Goal: Information Seeking & Learning: Learn about a topic

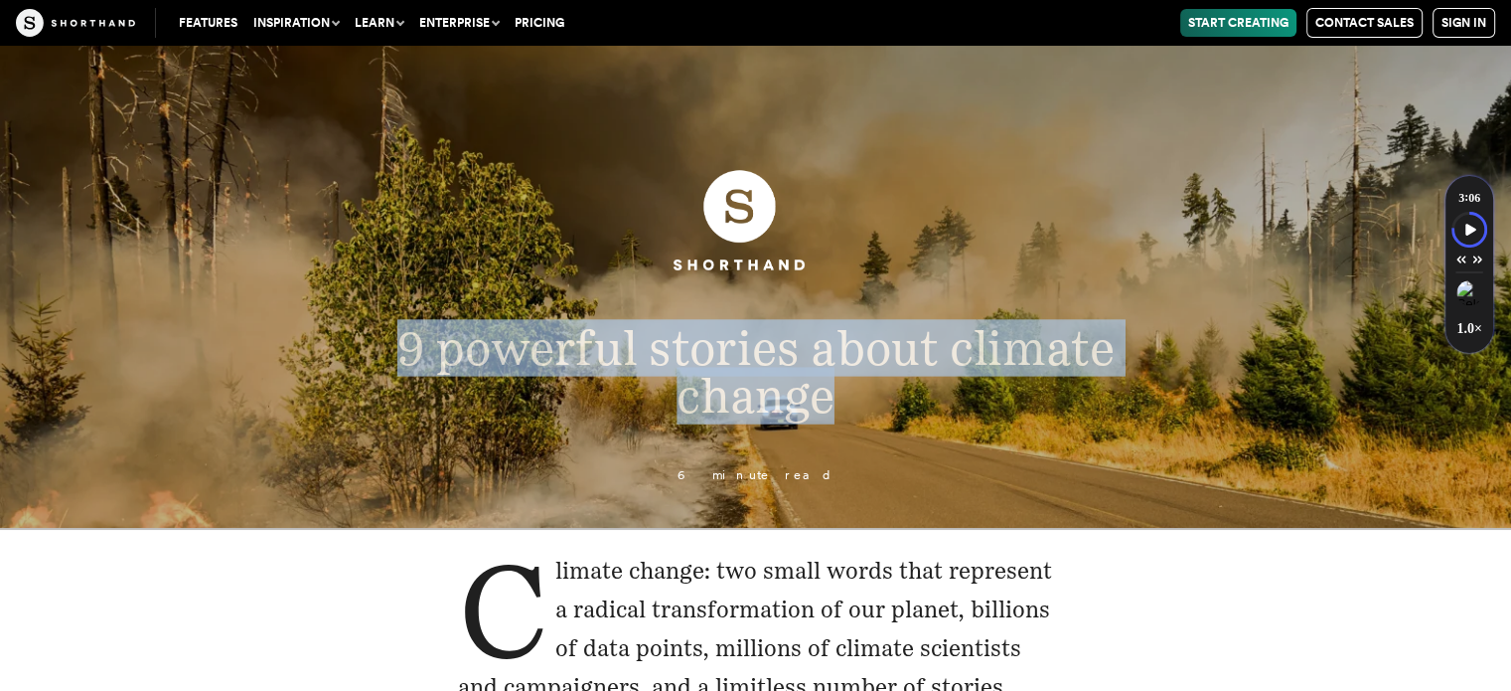
drag, startPoint x: 831, startPoint y: 400, endPoint x: 396, endPoint y: 355, distance: 436.6
click at [397, 355] on span "9 powerful stories about climate change" at bounding box center [755, 371] width 716 height 104
copy span "9 powerful stories about climate change"
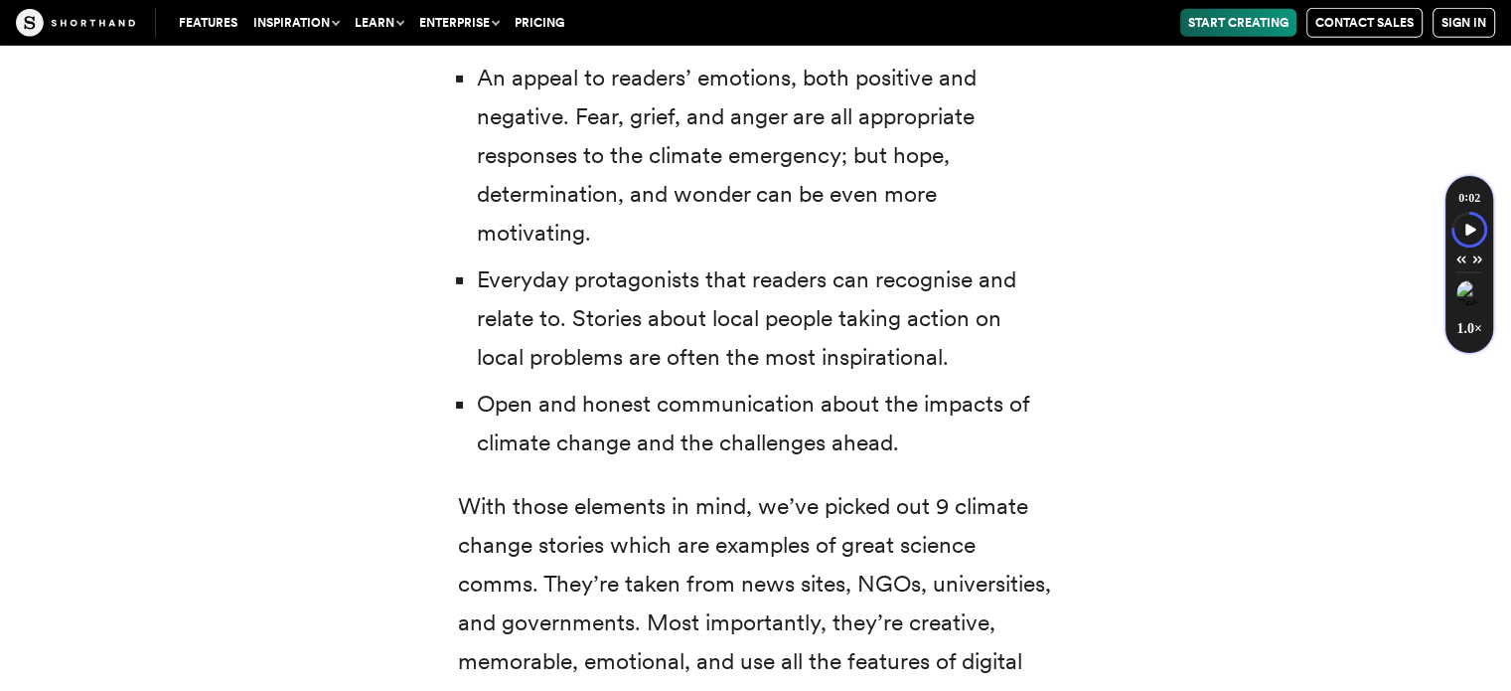
scroll to position [6509, 0]
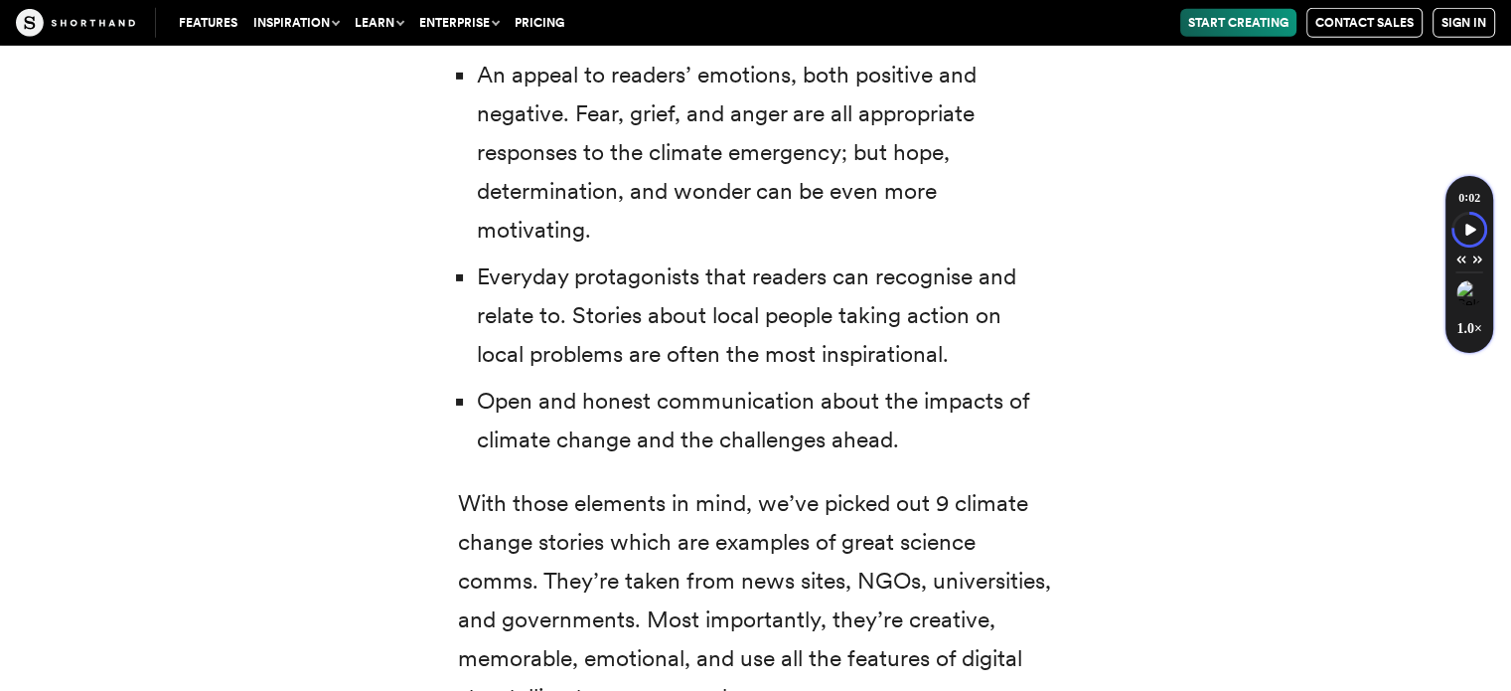
click at [841, 382] on li "Open and honest communication about the impacts of climate change and the chall…" at bounding box center [765, 421] width 577 height 78
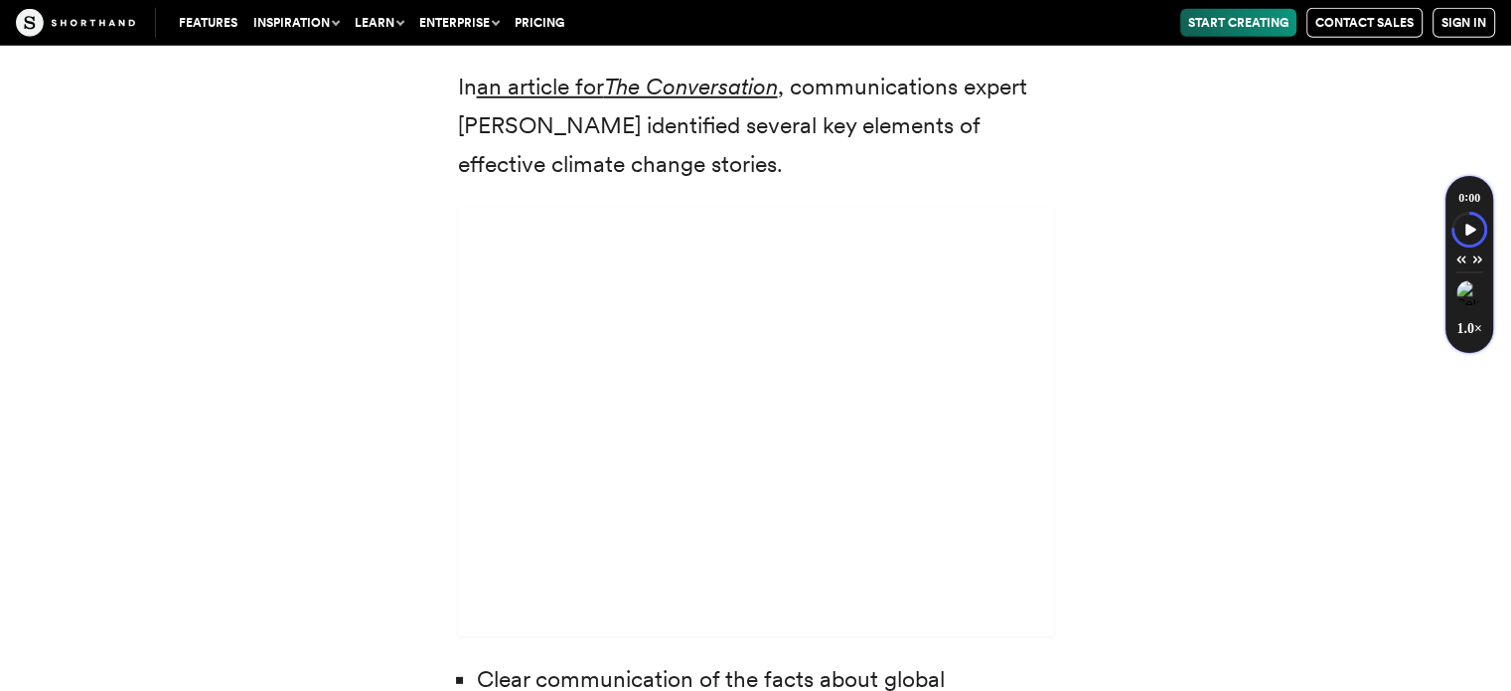
scroll to position [5817, 0]
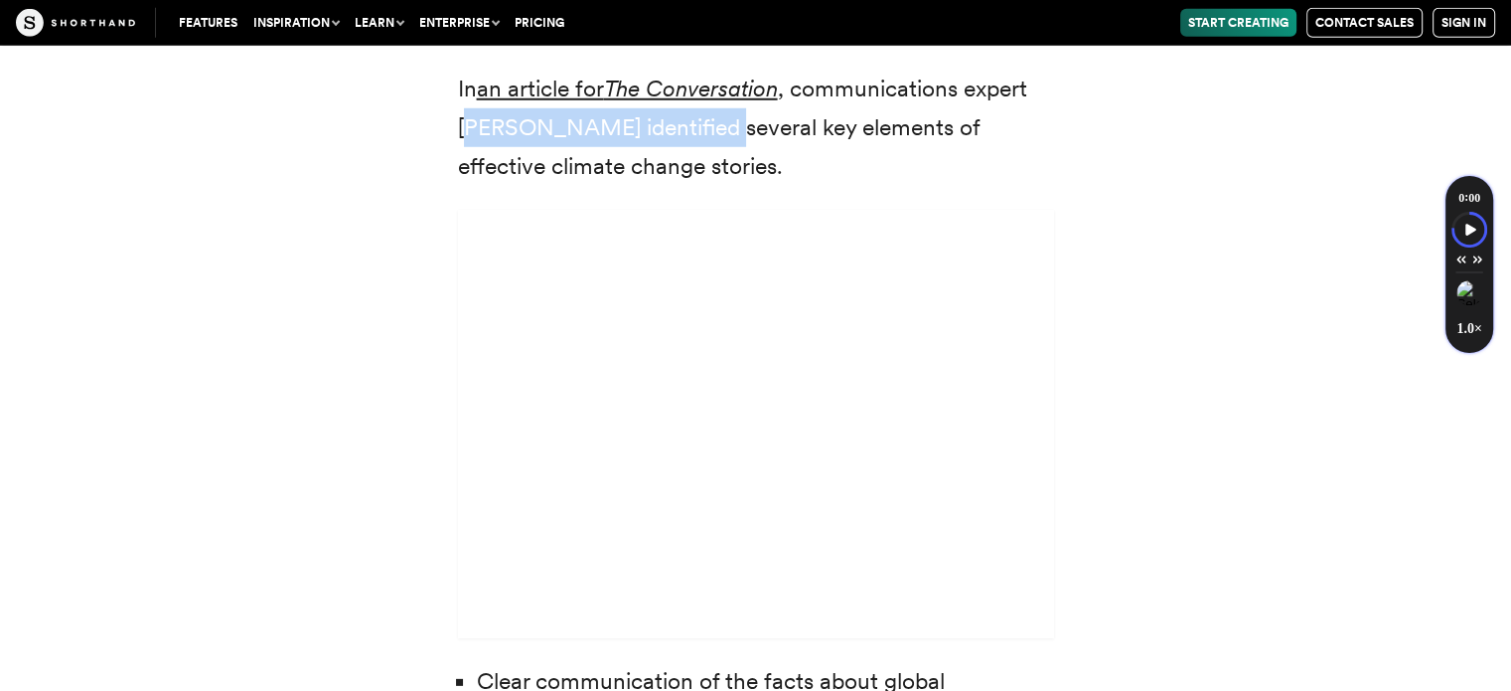
drag, startPoint x: 709, startPoint y: 92, endPoint x: 471, endPoint y: 95, distance: 238.5
click at [471, 95] on p "In an article for The Conversation , communications expert [PERSON_NAME] identi…" at bounding box center [756, 128] width 596 height 116
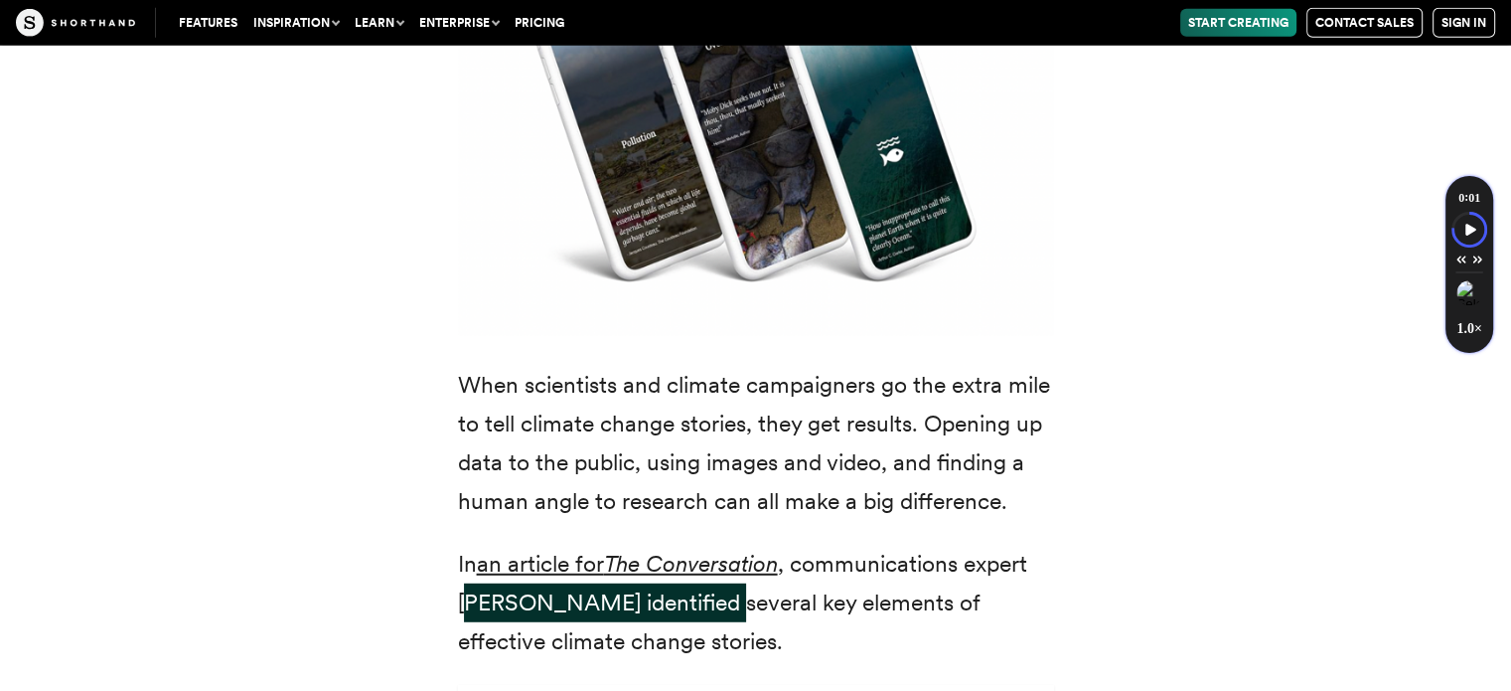
scroll to position [5346, 0]
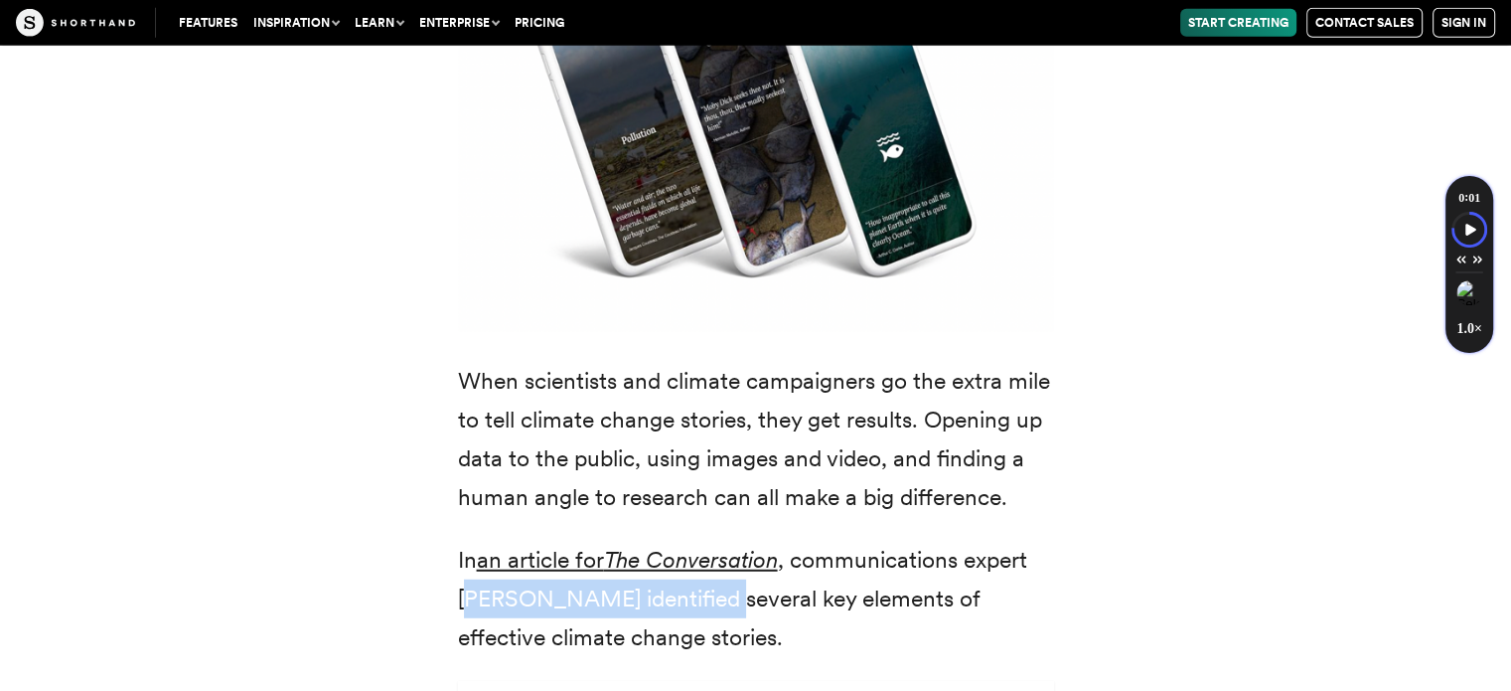
click at [381, 299] on div "We’ve known about the climate emergency for decades. But it’s taken some time f…" at bounding box center [755, 426] width 1351 height 2955
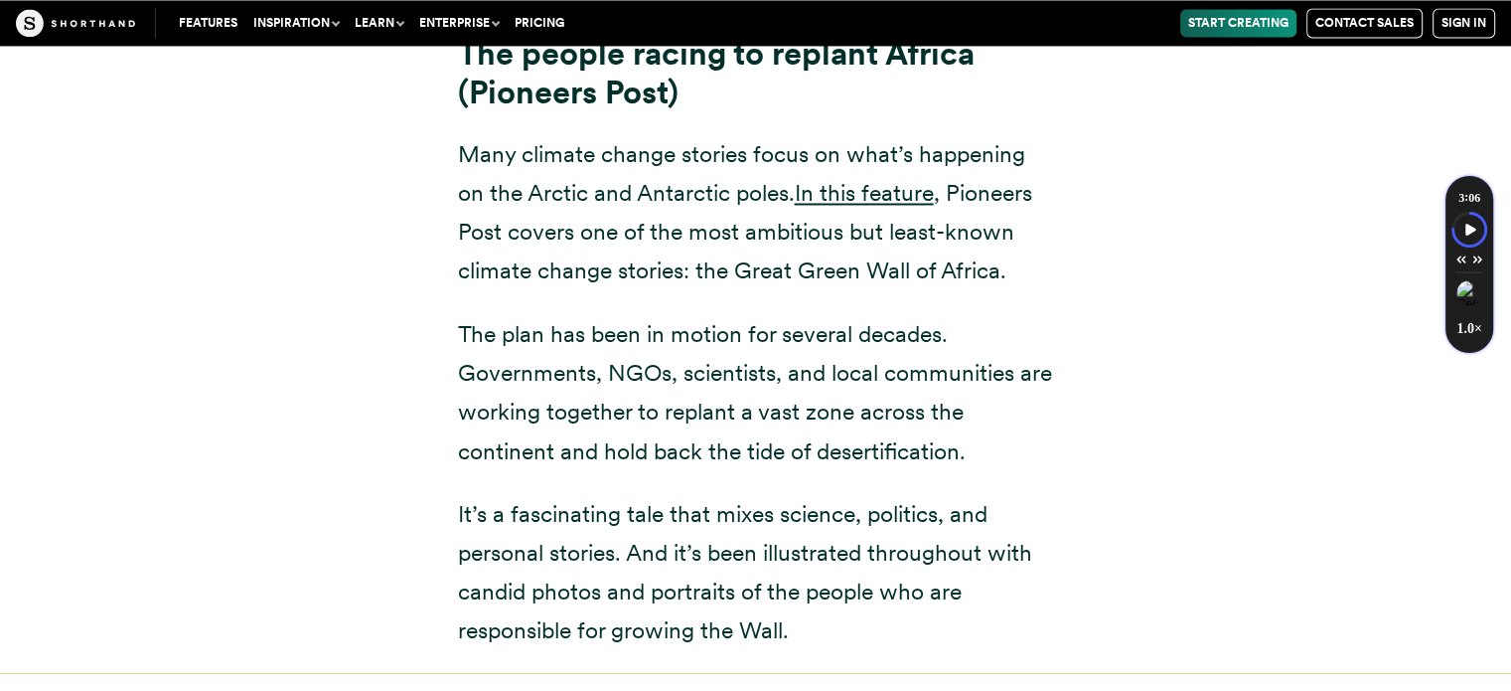
scroll to position [18462, 0]
